Goal: Transaction & Acquisition: Purchase product/service

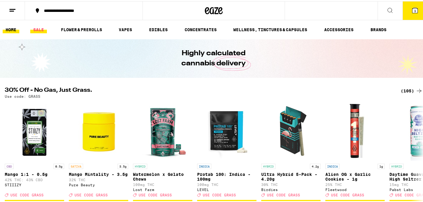
click at [38, 30] on link "SALE" at bounding box center [38, 28] width 17 height 7
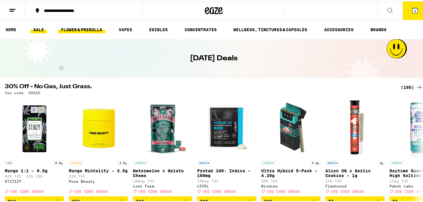
click at [97, 27] on link "FLOWER & PREROLLS" at bounding box center [81, 28] width 47 height 7
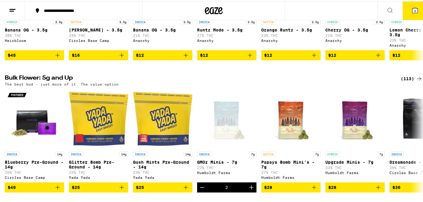
click at [409, 14] on button "3" at bounding box center [415, 9] width 25 height 18
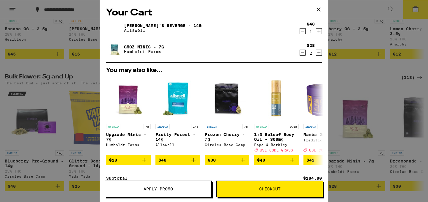
click at [300, 32] on icon "Decrement" at bounding box center [302, 31] width 5 height 7
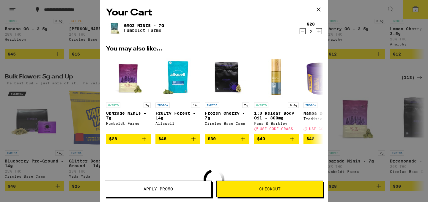
click at [300, 32] on icon "Decrement" at bounding box center [302, 31] width 5 height 7
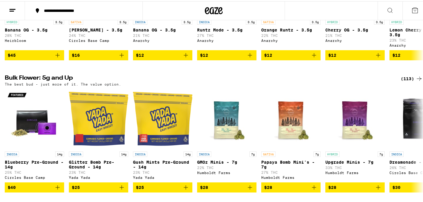
click at [298, 32] on div "Your Cart You may also like... HYBRID 7g Upgrade Minis - 7g Humboldt Farms $28 …" at bounding box center [214, 101] width 428 height 202
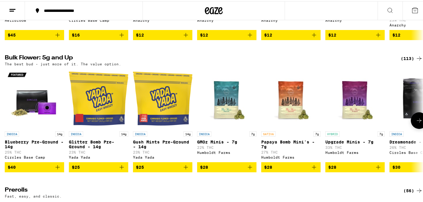
scroll to position [161, 0]
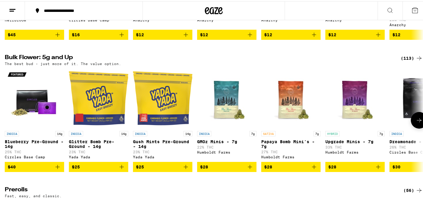
click at [252, 169] on icon "Add to bag" at bounding box center [250, 165] width 7 height 7
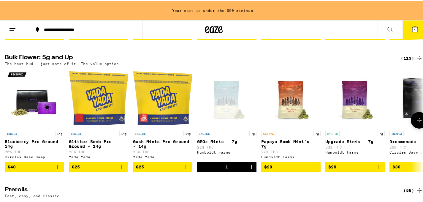
click at [318, 169] on icon "Add to bag" at bounding box center [314, 165] width 7 height 7
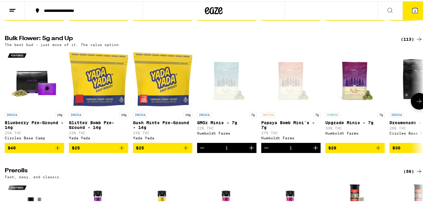
scroll to position [161, 0]
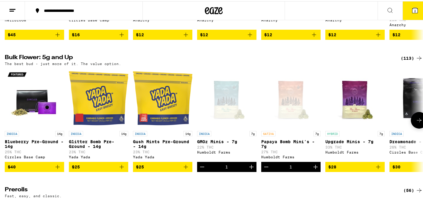
click at [381, 169] on icon "Add to bag" at bounding box center [378, 165] width 7 height 7
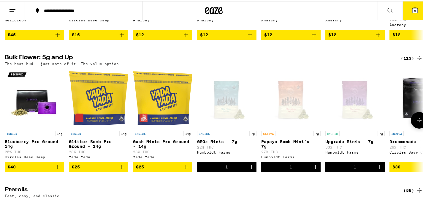
click at [266, 169] on icon "Decrement" at bounding box center [266, 165] width 7 height 7
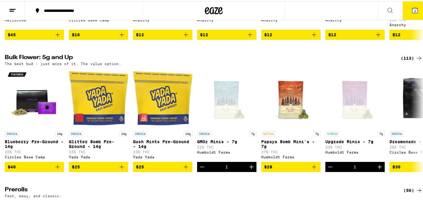
scroll to position [0, 0]
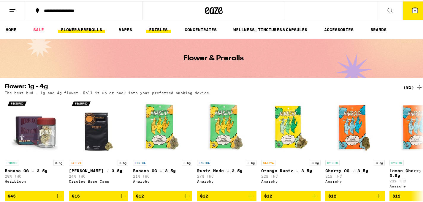
click at [163, 29] on link "EDIBLES" at bounding box center [158, 28] width 25 height 7
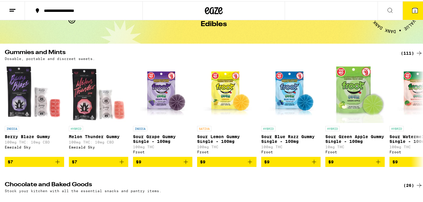
scroll to position [34, 0]
click at [123, 164] on icon "Add to bag" at bounding box center [121, 160] width 7 height 7
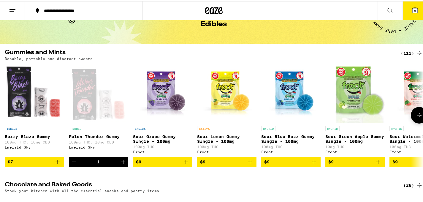
click at [416, 118] on icon at bounding box center [419, 114] width 7 height 7
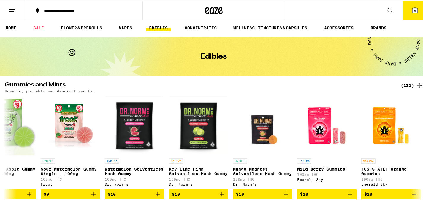
scroll to position [0, 0]
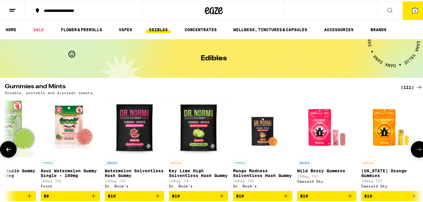
click at [416, 148] on icon at bounding box center [419, 148] width 7 height 7
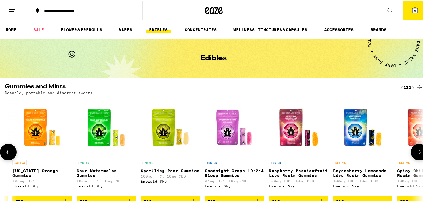
click at [416, 148] on button at bounding box center [419, 151] width 17 height 17
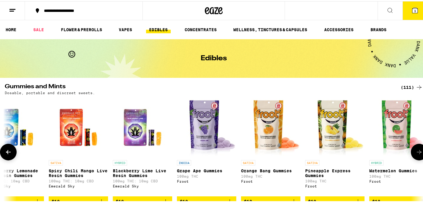
scroll to position [0, 1047]
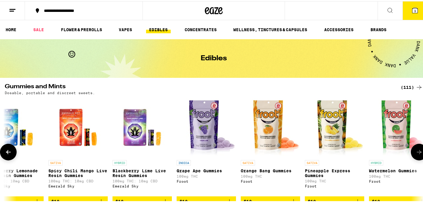
click at [417, 153] on icon at bounding box center [419, 151] width 5 height 4
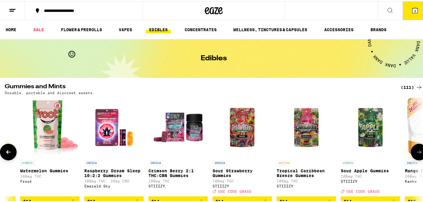
click at [417, 153] on icon at bounding box center [419, 151] width 5 height 4
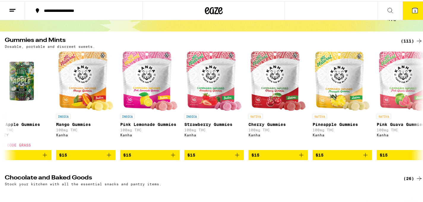
scroll to position [27, 0]
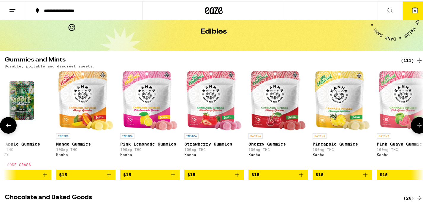
click at [417, 128] on icon at bounding box center [419, 124] width 7 height 7
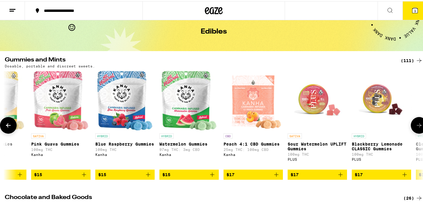
scroll to position [0, 2094]
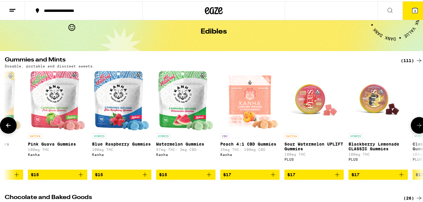
click at [416, 128] on icon at bounding box center [419, 124] width 7 height 7
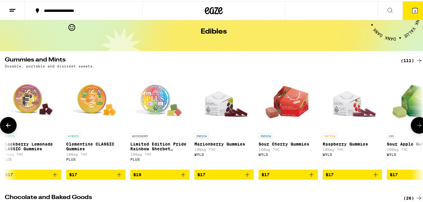
scroll to position [0, 2443]
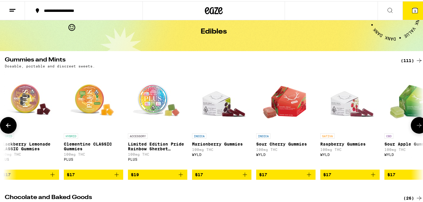
click at [7, 122] on button at bounding box center [8, 124] width 17 height 17
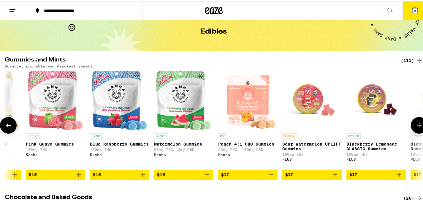
scroll to position [0, 2094]
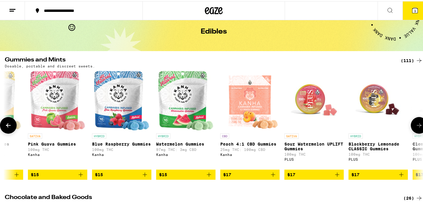
click at [10, 124] on icon at bounding box center [8, 124] width 7 height 7
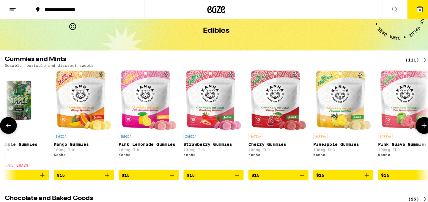
scroll to position [0, 1745]
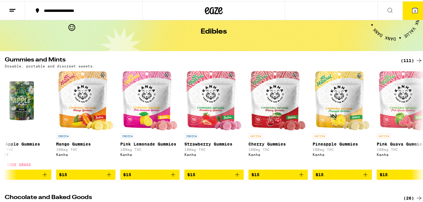
click at [237, 177] on icon "Add to bag" at bounding box center [237, 173] width 7 height 7
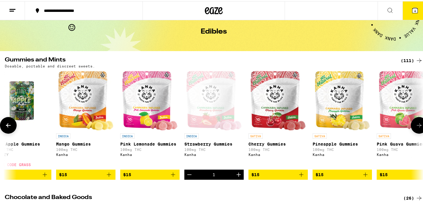
click at [367, 177] on icon "Add to bag" at bounding box center [365, 173] width 7 height 7
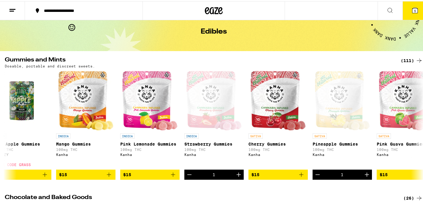
click at [414, 9] on span "5" at bounding box center [415, 10] width 2 height 4
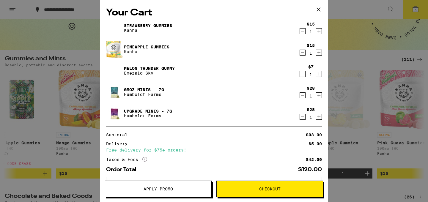
click at [243, 192] on button "Checkout" at bounding box center [269, 189] width 107 height 17
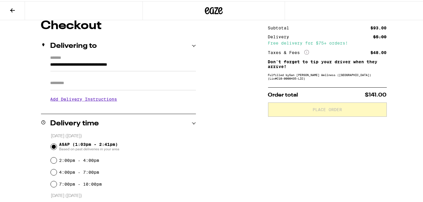
scroll to position [55, 0]
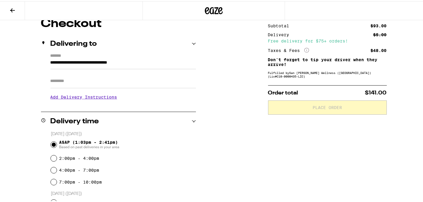
click at [132, 83] on input "Apt/Suite" at bounding box center [123, 80] width 146 height 14
type input "****"
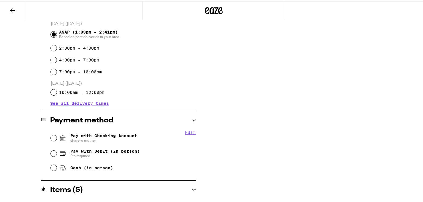
scroll to position [171, 0]
click at [53, 136] on input "Pay with Checking Account share w mother" at bounding box center [54, 137] width 6 height 6
radio input "true"
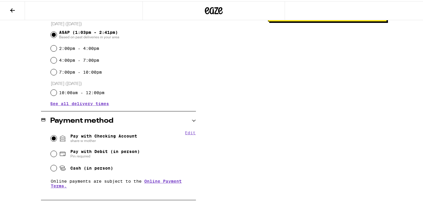
scroll to position [0, 0]
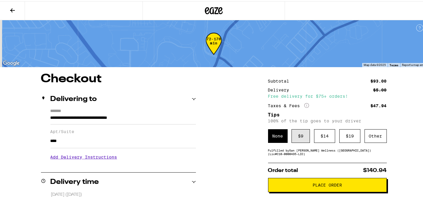
click at [307, 140] on div "$ 9" at bounding box center [301, 135] width 18 height 14
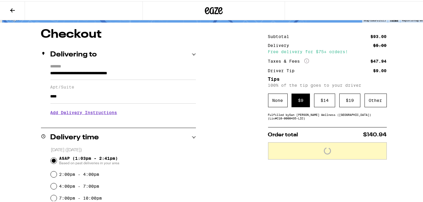
scroll to position [45, 0]
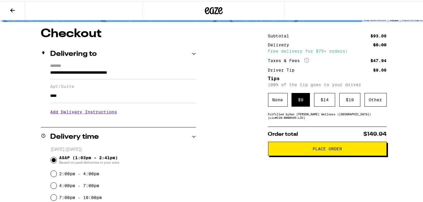
click at [293, 150] on span "Place Order" at bounding box center [327, 148] width 109 height 4
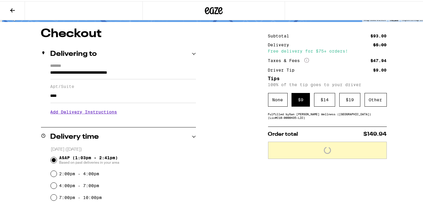
scroll to position [64, 0]
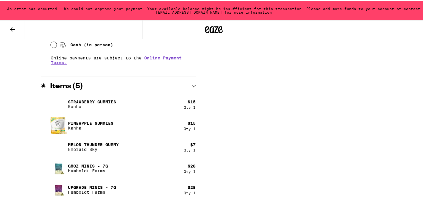
scroll to position [205, 0]
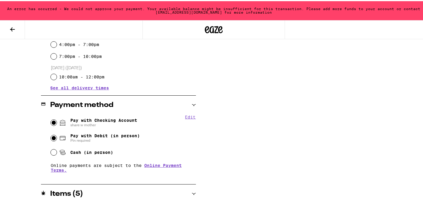
click at [51, 138] on input "Pay with Debit (in person) Pin required" at bounding box center [54, 137] width 6 height 6
radio input "true"
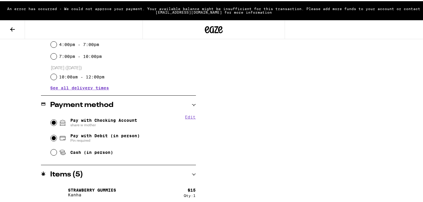
click at [53, 119] on input "Pay with Checking Account share w mother" at bounding box center [54, 122] width 6 height 6
radio input "true"
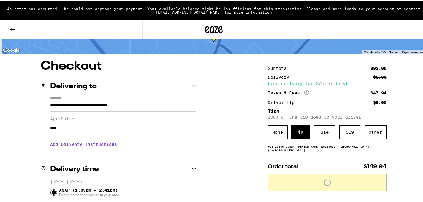
scroll to position [0, 0]
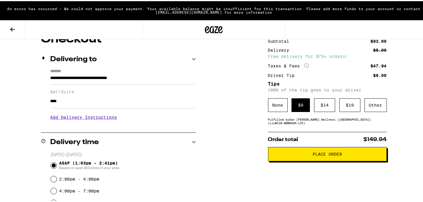
click at [307, 160] on button "Place Order" at bounding box center [327, 153] width 119 height 14
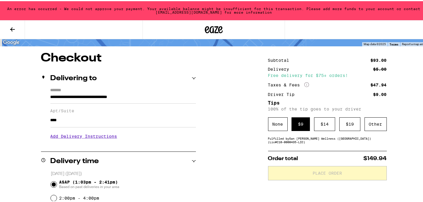
scroll to position [59, 0]
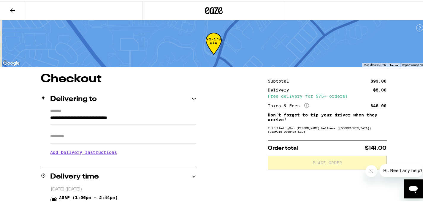
click at [71, 135] on input "Apt/Suite" at bounding box center [123, 135] width 146 height 14
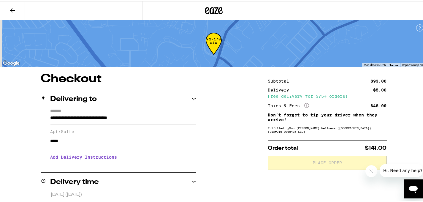
type input "*****"
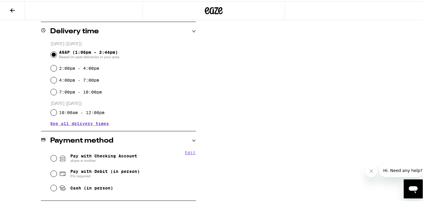
scroll to position [258, 0]
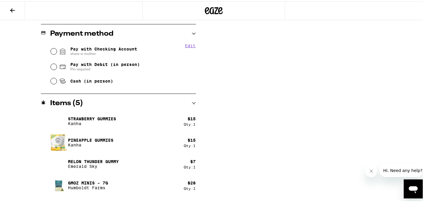
click at [75, 52] on span "share w mother" at bounding box center [103, 52] width 67 height 5
click at [57, 52] on input "Pay with Checking Account share w mother" at bounding box center [54, 50] width 6 height 6
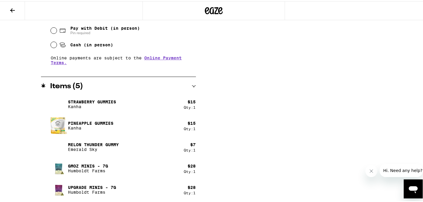
scroll to position [0, 0]
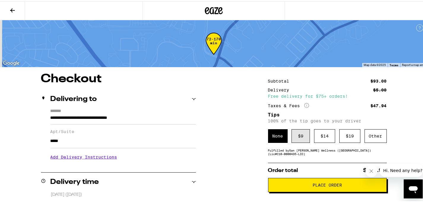
click at [296, 136] on div "$ 9" at bounding box center [301, 135] width 18 height 14
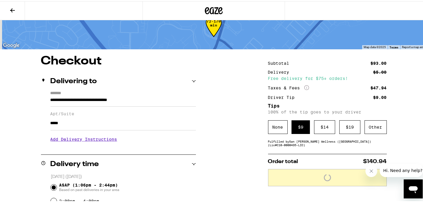
scroll to position [18, 0]
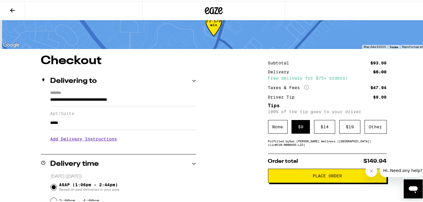
click at [304, 174] on button "Place Order" at bounding box center [327, 175] width 119 height 14
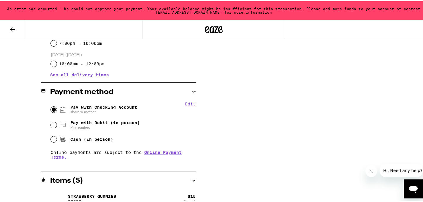
scroll to position [217, 0]
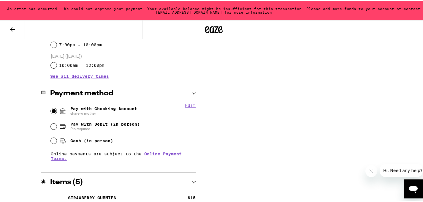
click at [190, 107] on button "Edit" at bounding box center [190, 104] width 11 height 5
click at [189, 105] on button "Done" at bounding box center [190, 104] width 11 height 5
click at [189, 105] on button "Edit" at bounding box center [190, 104] width 11 height 5
click at [77, 108] on span "Pay with Checking Account share w mother Remove Account" at bounding box center [103, 110] width 67 height 10
click at [57, 108] on input "Pay with Checking Account share w mother Remove Account" at bounding box center [54, 110] width 6 height 6
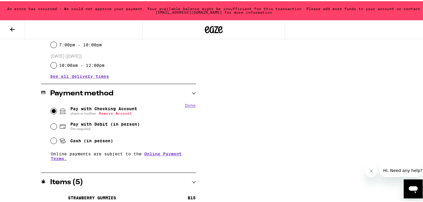
click at [54, 109] on input "Pay with Checking Account share w mother Remove Account" at bounding box center [54, 110] width 6 height 6
click at [106, 114] on button "Remove Account" at bounding box center [115, 112] width 33 height 4
radio input "false"
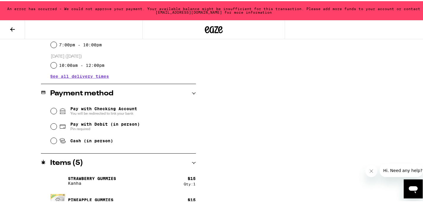
click at [96, 107] on span "Pay with Checking Account You will be redirected to link your bank" at bounding box center [103, 110] width 67 height 10
click at [57, 107] on input "Pay with Checking Account You will be redirected to link your bank" at bounding box center [54, 110] width 6 height 6
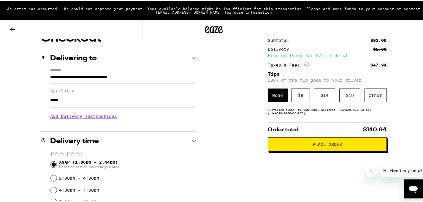
scroll to position [70, 0]
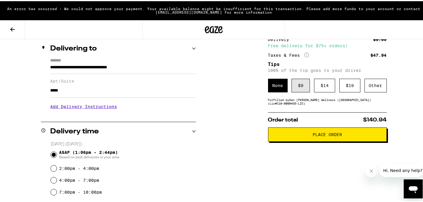
click at [292, 83] on div "$ 9" at bounding box center [301, 85] width 18 height 14
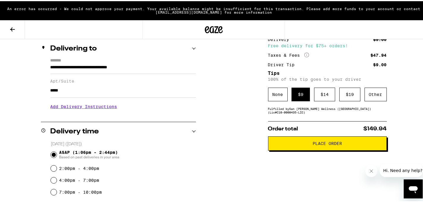
click at [288, 147] on button "Place Order" at bounding box center [327, 142] width 119 height 14
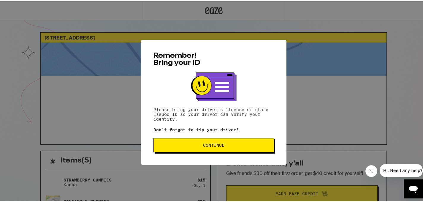
click at [177, 143] on span "Continue" at bounding box center [214, 144] width 111 height 4
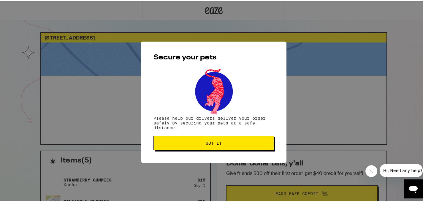
click at [177, 143] on span "Got it" at bounding box center [214, 142] width 111 height 4
